Goal: Task Accomplishment & Management: Use online tool/utility

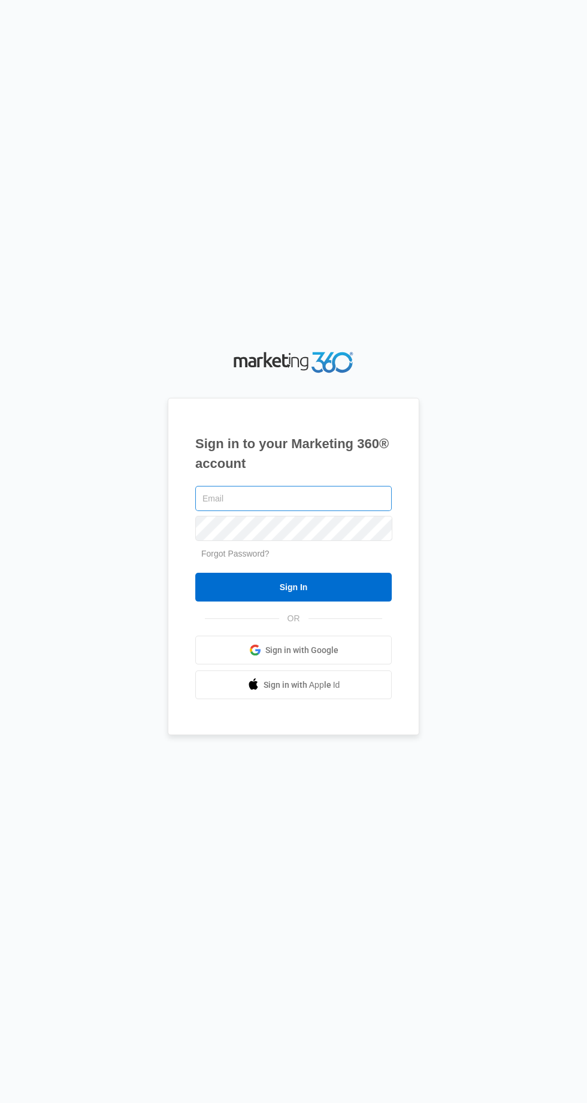
click at [357, 511] on input "text" at bounding box center [293, 498] width 197 height 25
type input "[EMAIL_ADDRESS][DOMAIN_NAME]"
click at [195, 573] on input "Sign In" at bounding box center [293, 587] width 197 height 29
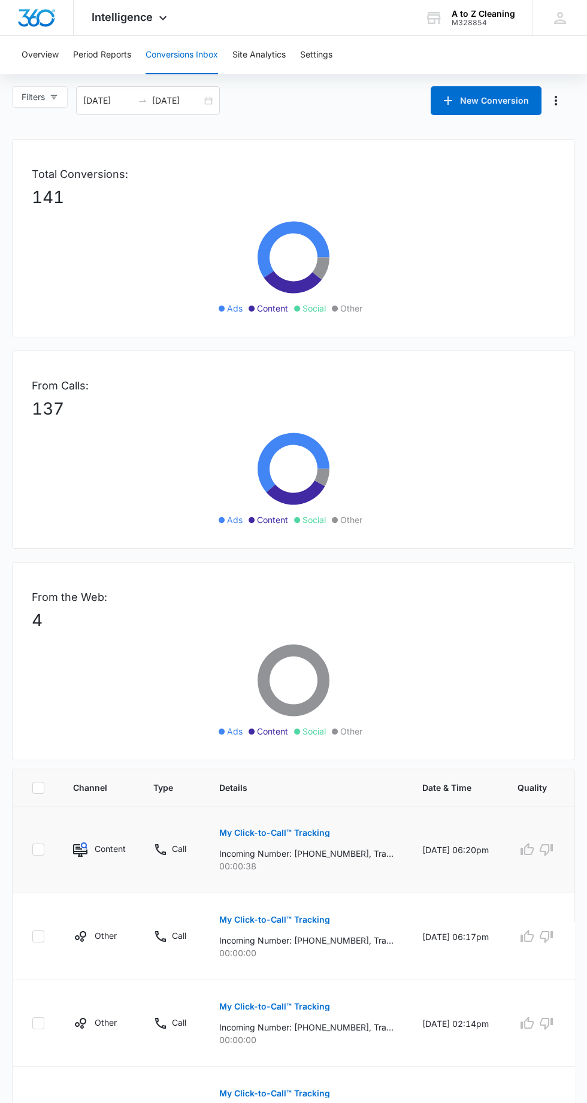
click at [307, 823] on button "My Click-to-Call™ Tracking" at bounding box center [274, 833] width 111 height 29
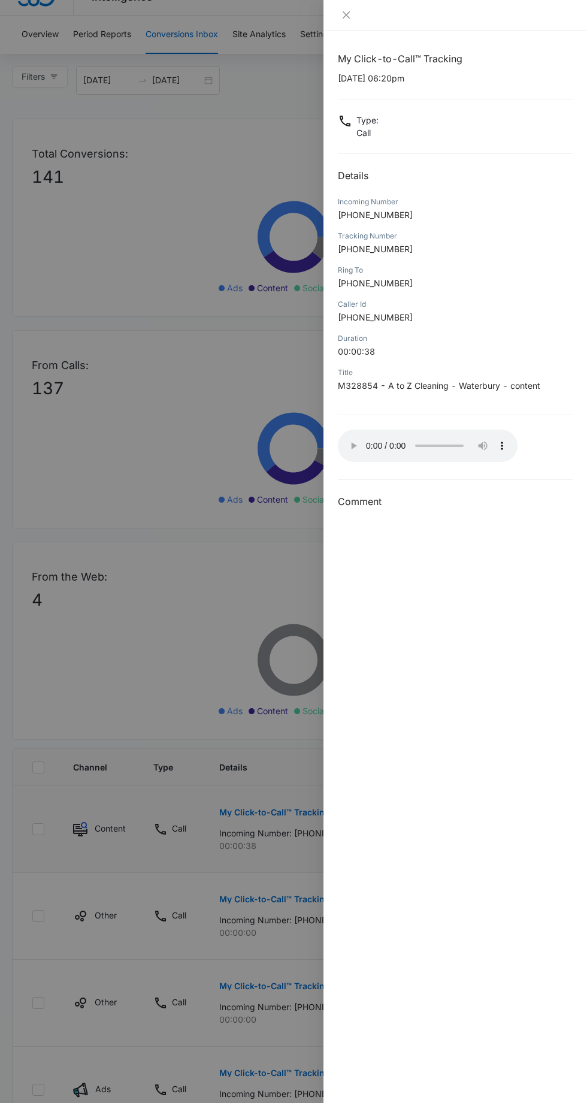
scroll to position [25, 0]
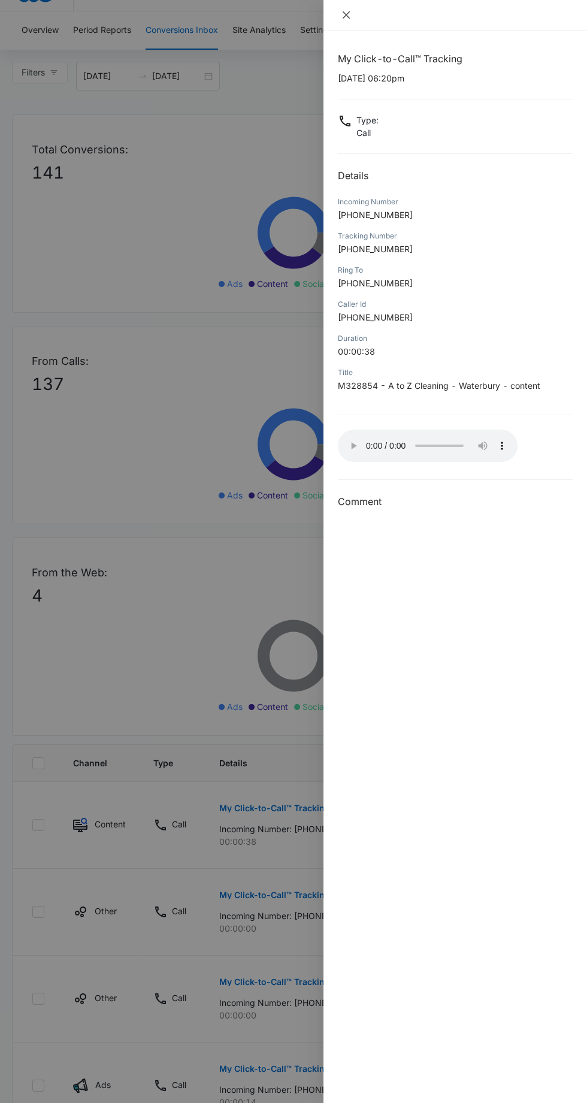
click at [348, 17] on icon "close" at bounding box center [346, 14] width 7 height 7
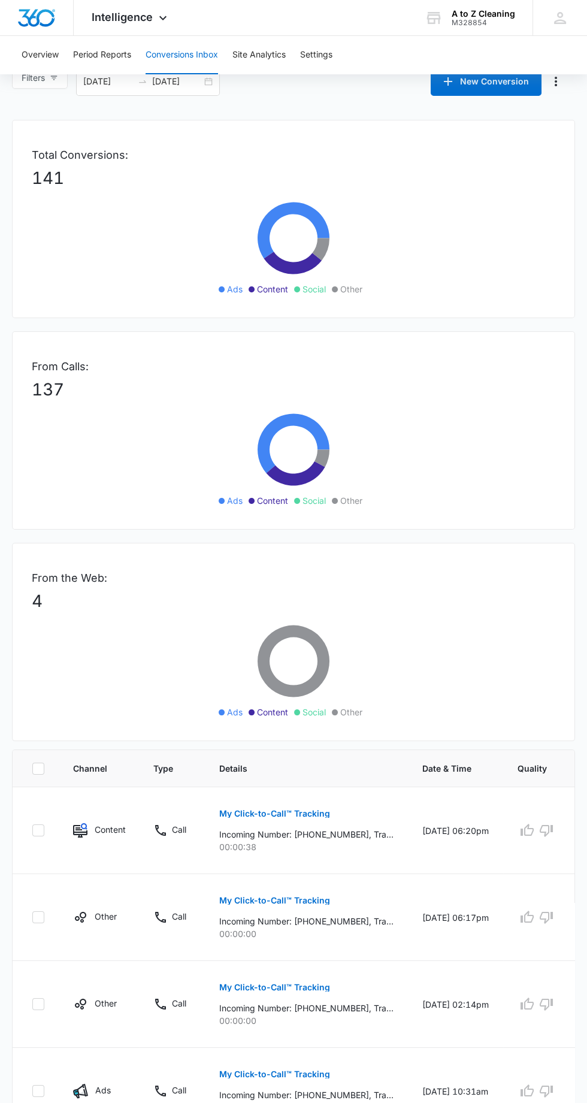
scroll to position [0, 0]
